Goal: Task Accomplishment & Management: Manage account settings

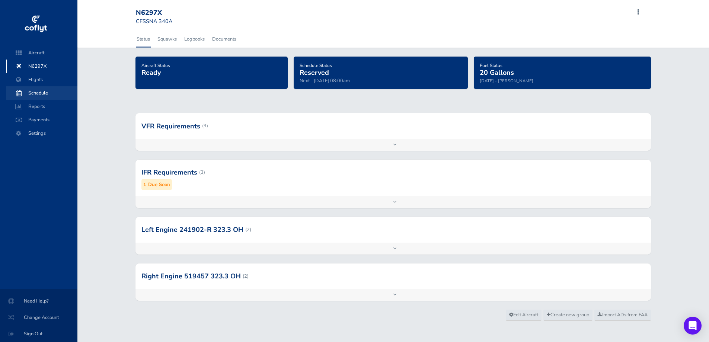
click at [35, 93] on span "Schedule" at bounding box center [41, 92] width 57 height 13
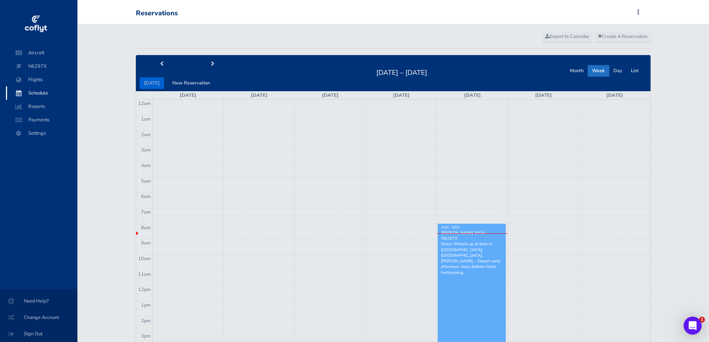
click at [481, 286] on link "8:00 - 5:00 [PERSON_NAME] 340A - N6297X Notes: Wheels up at 8am to [GEOGRAPHIC_…" at bounding box center [472, 293] width 68 height 139
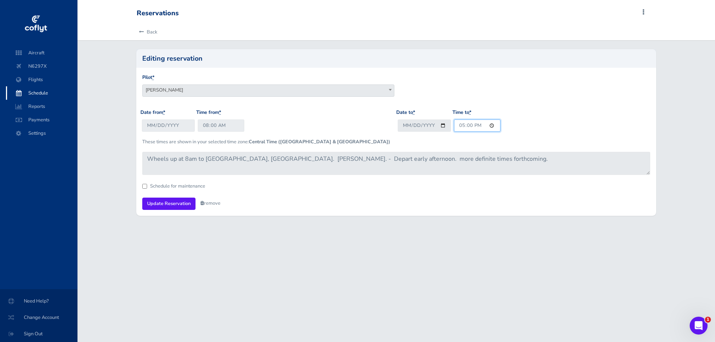
click at [460, 128] on input "17:00" at bounding box center [477, 125] width 47 height 12
type input "08:15"
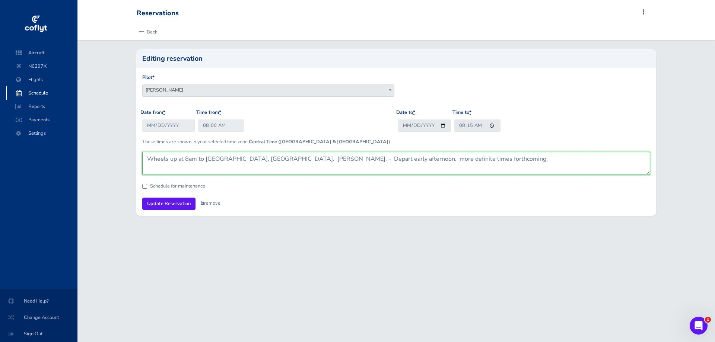
click at [148, 157] on textarea "Wheels up at 8am to Grand Island, NE. Fenske. - Depart early afternoon. more de…" at bounding box center [396, 163] width 508 height 23
drag, startPoint x: 530, startPoint y: 156, endPoint x: 372, endPoint y: 158, distance: 158.2
click at [371, 157] on textarea "Wheels up at 8am to Grand Island, NE. Fenske. - Depart early afternoon. more de…" at bounding box center [396, 163] width 508 height 23
type textarea "CANCELLED- TACH GENERATOR. Wheels up at 8am to Grand Island, NE. Fenske"
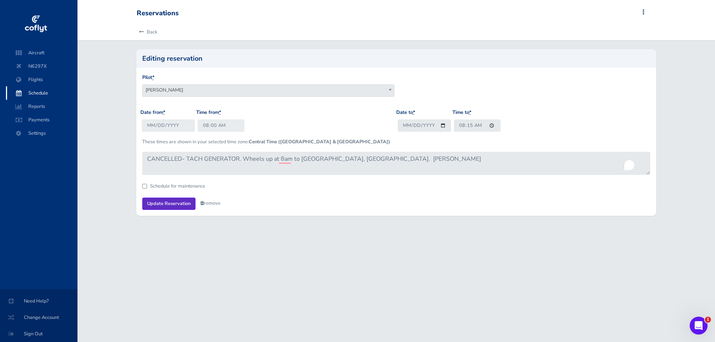
click at [170, 206] on input "Update Reservation" at bounding box center [168, 204] width 53 height 12
